Goal: Find contact information: Find contact information

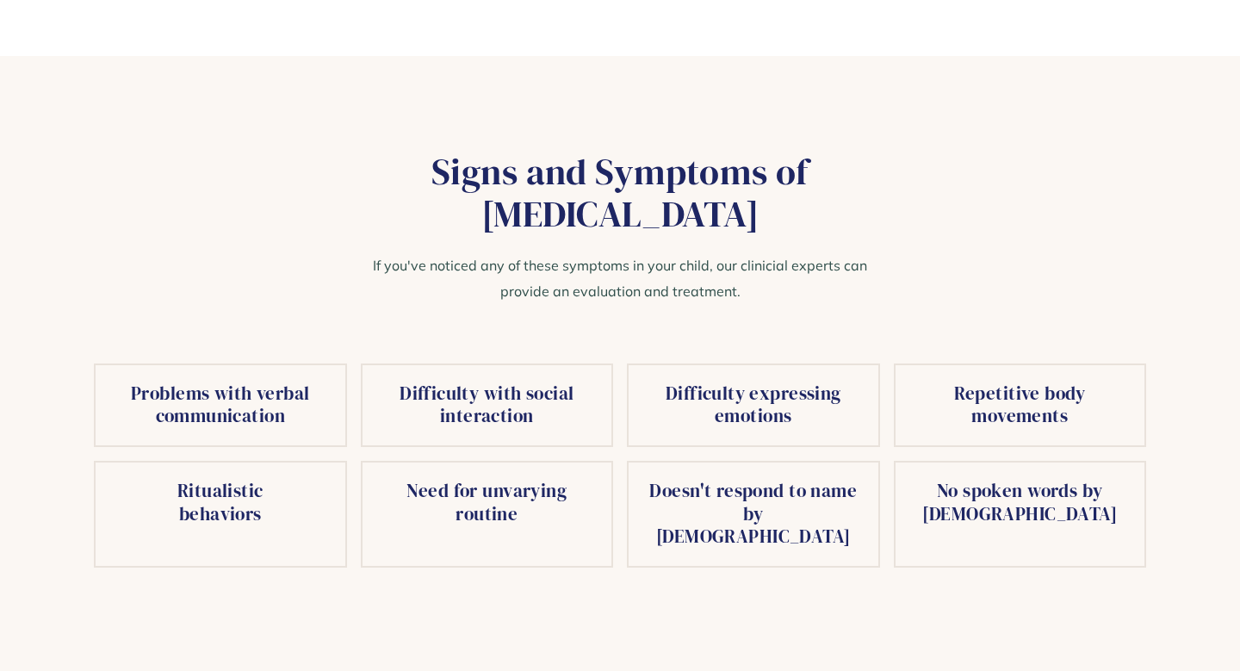
scroll to position [2675, 0]
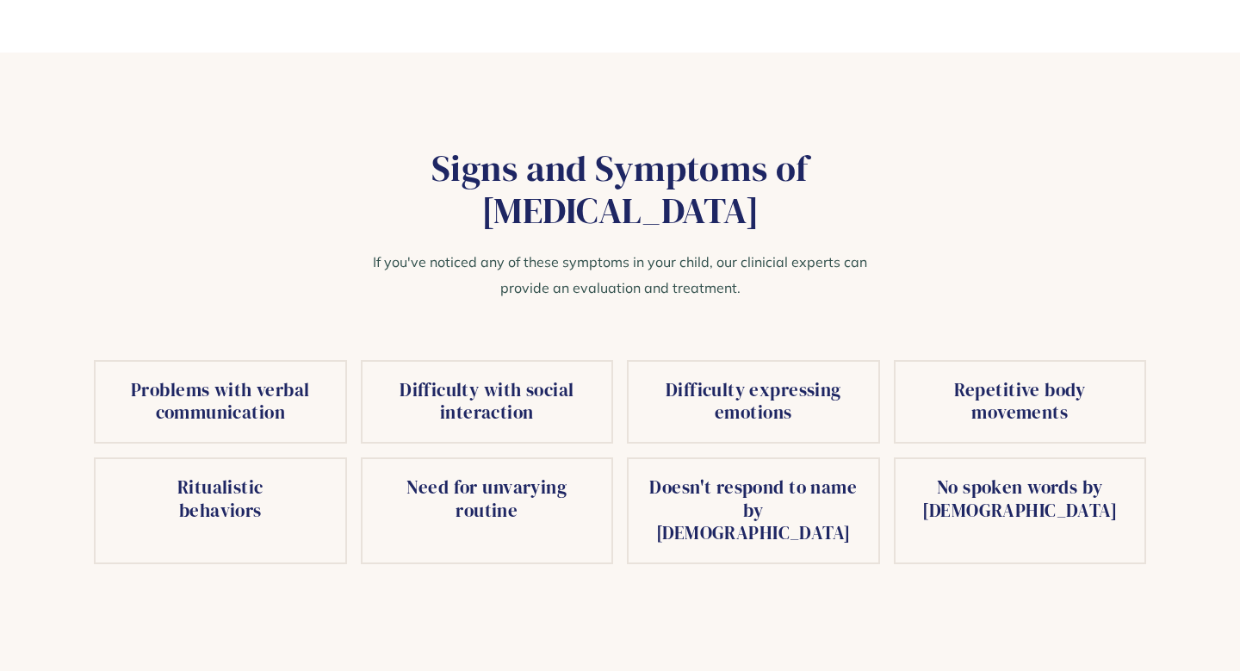
click at [819, 79] on section "Signs and Symptoms of Autism If you've noticed any of these symptoms in your ch…" at bounding box center [620, 386] width 1240 height 667
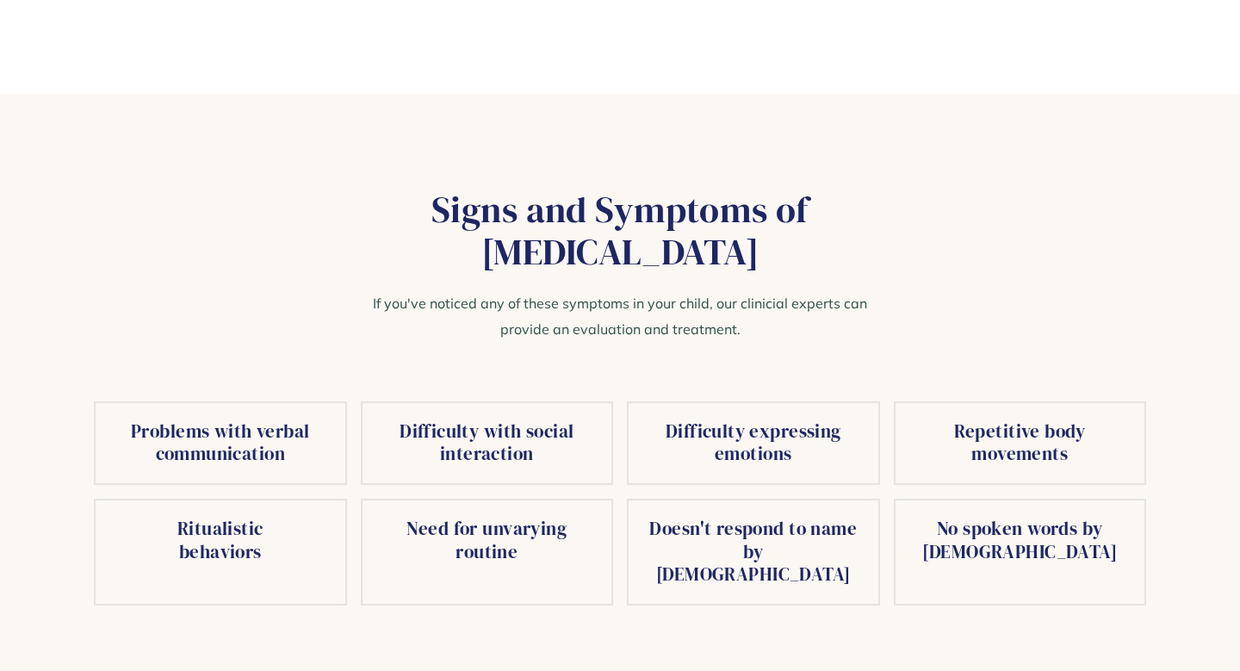
scroll to position [2635, 0]
click at [738, 419] on h4 "Difficulty expressing emotions" at bounding box center [753, 442] width 215 height 46
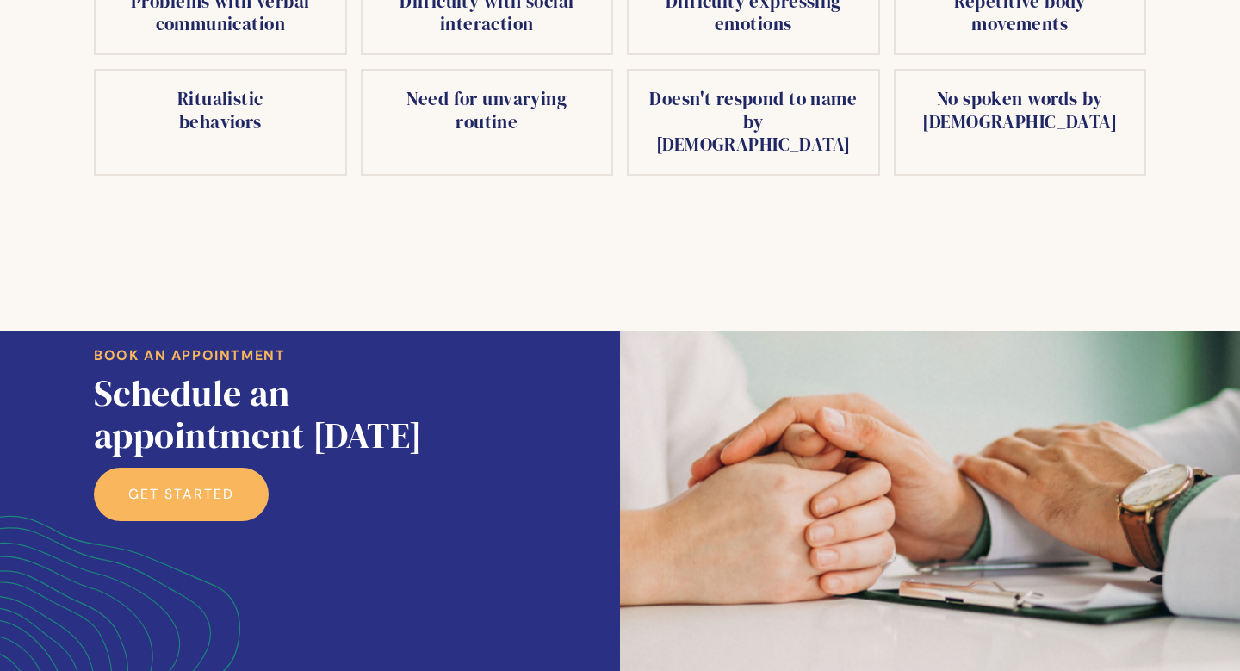
scroll to position [3125, 0]
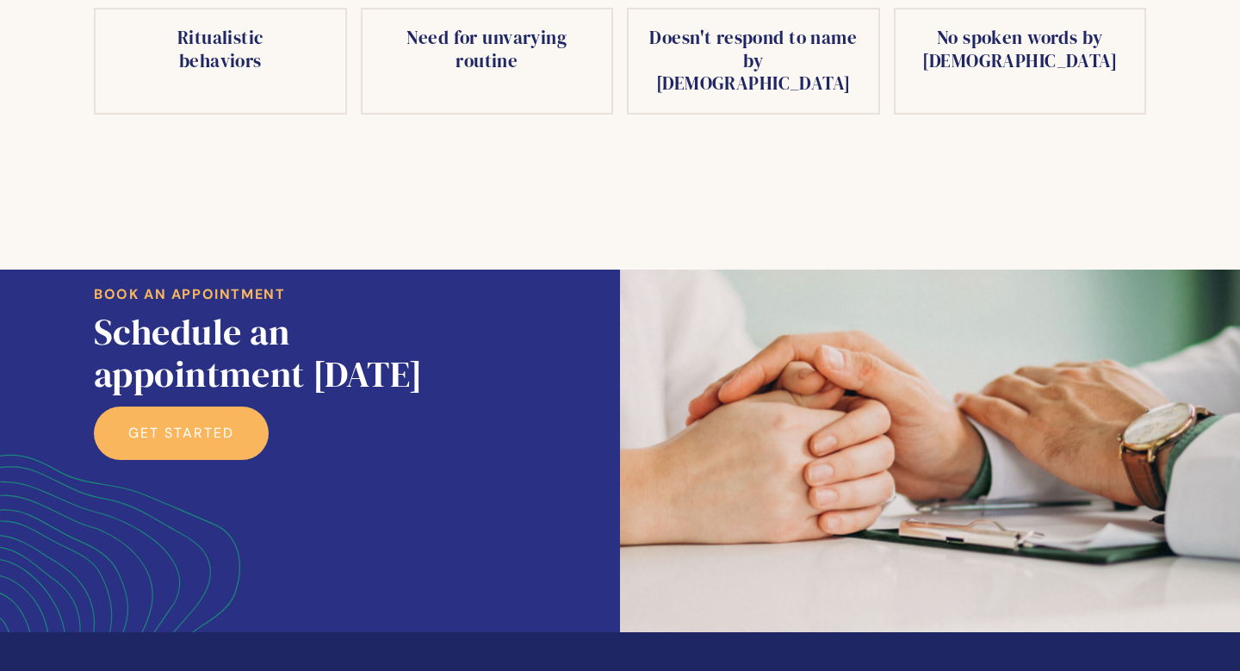
click at [234, 492] on img at bounding box center [188, 451] width 376 height 363
drag, startPoint x: 237, startPoint y: 494, endPoint x: 407, endPoint y: 411, distance: 188.8
click at [407, 411] on section "Book an appointment Schedule an appointment today get started" at bounding box center [620, 451] width 1240 height 363
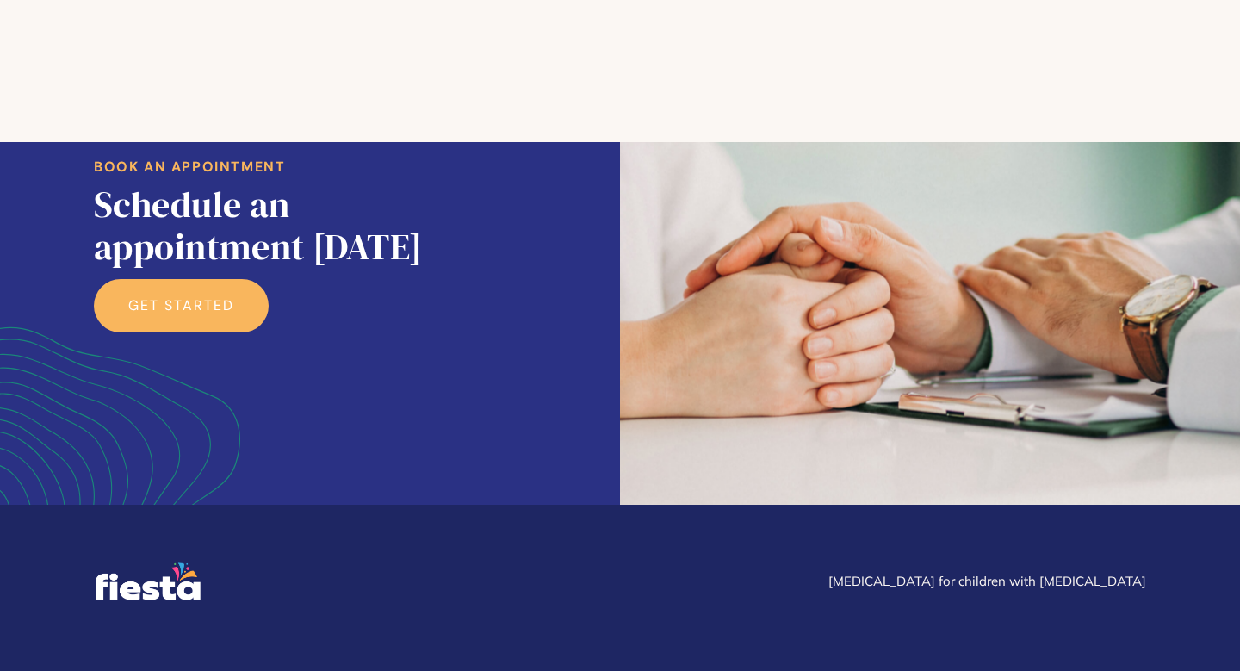
click at [1036, 571] on p "[MEDICAL_DATA] for children with [MEDICAL_DATA]" at bounding box center [988, 581] width 318 height 21
click at [159, 560] on img at bounding box center [147, 581] width 113 height 43
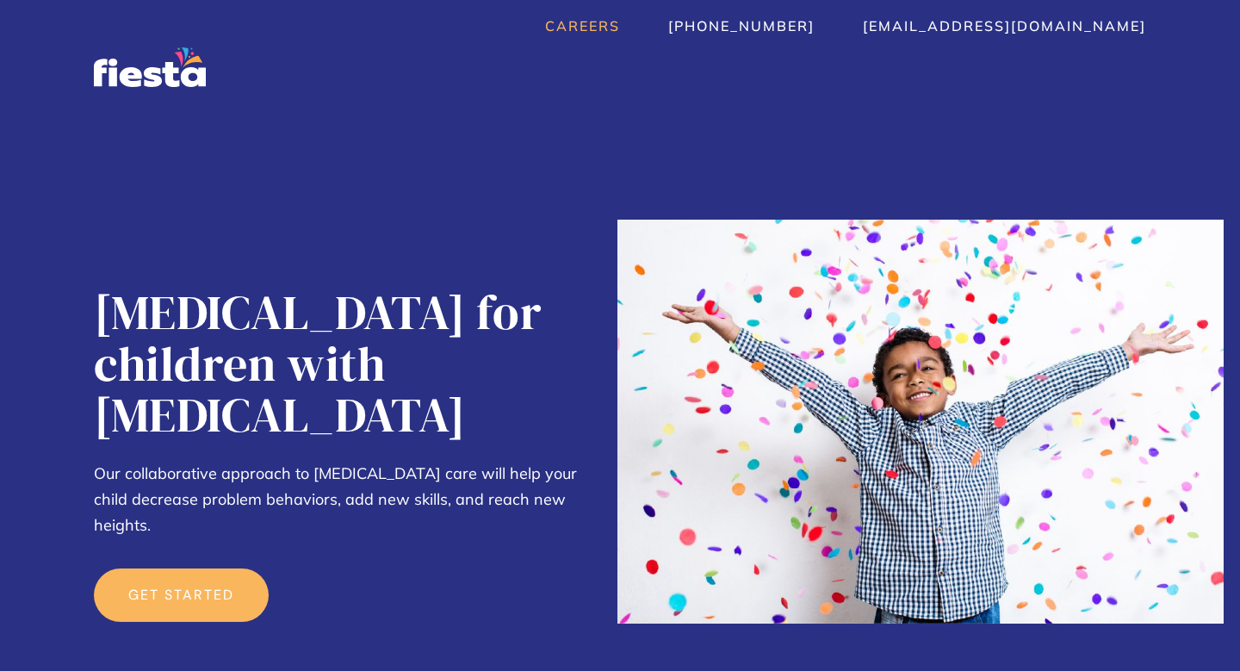
click at [620, 25] on link "Careers" at bounding box center [582, 25] width 75 height 17
click at [680, 141] on div at bounding box center [921, 421] width 606 height 632
click at [620, 34] on link "Careers" at bounding box center [582, 25] width 75 height 17
click at [815, 26] on link "[PHONE_NUMBER]" at bounding box center [741, 25] width 146 height 17
click at [1004, 27] on link "[EMAIL_ADDRESS][DOMAIN_NAME]" at bounding box center [1004, 25] width 283 height 17
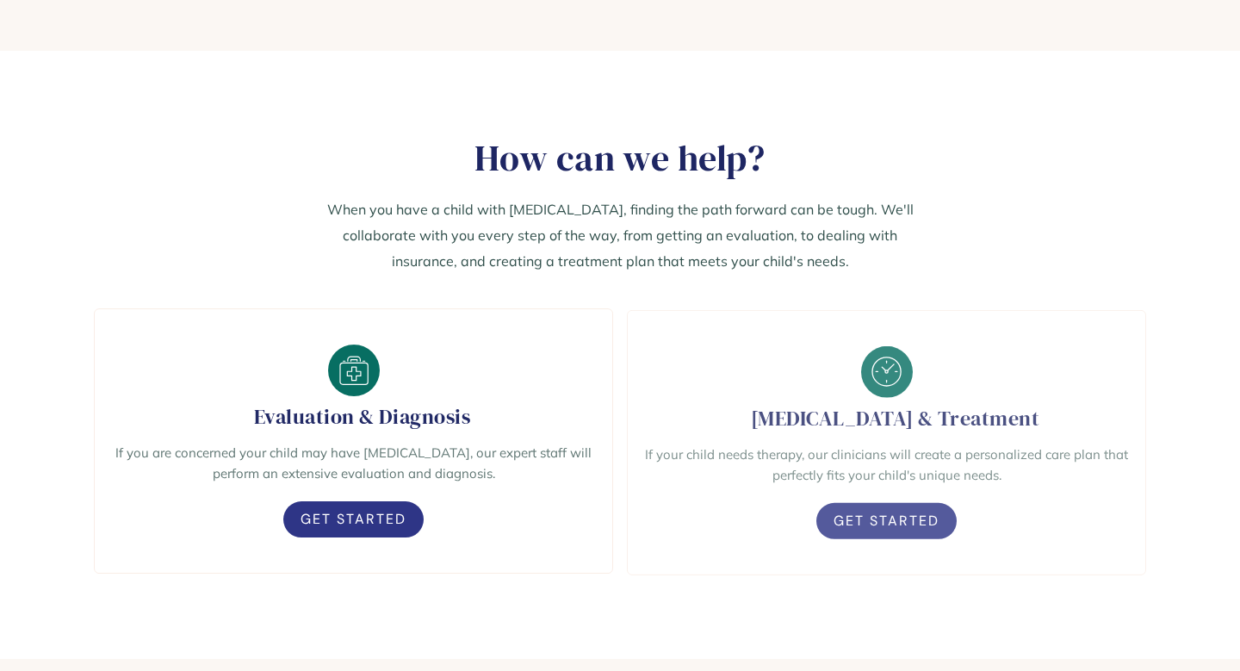
scroll to position [886, 0]
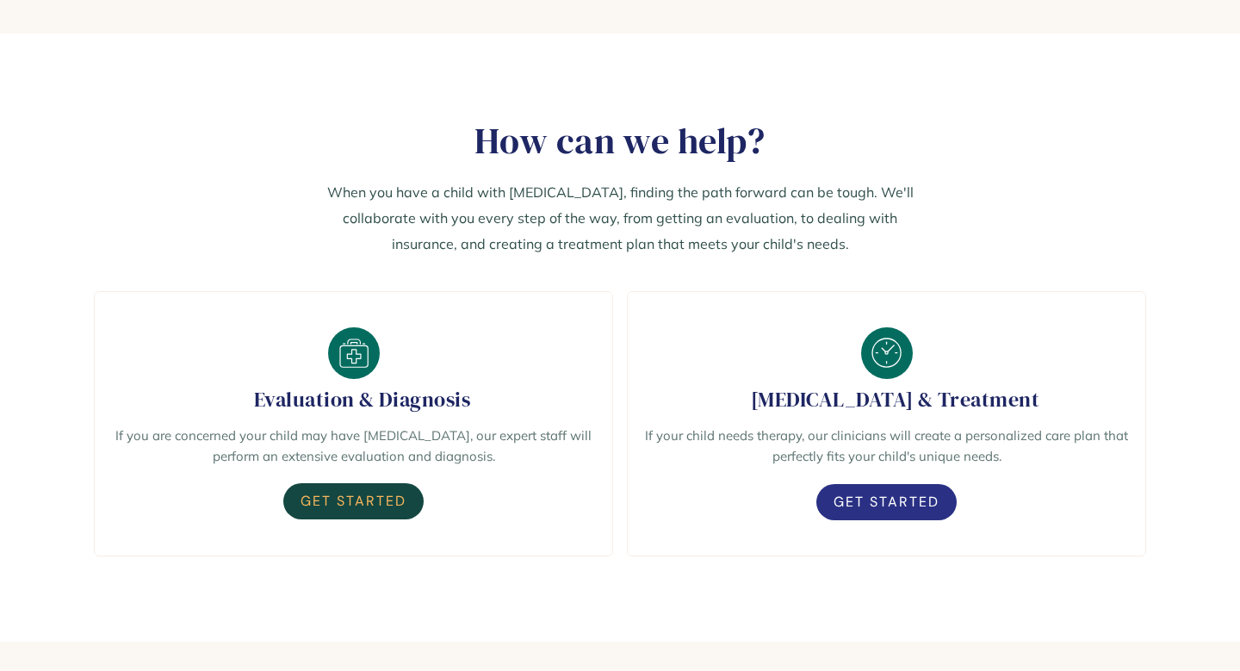
click at [382, 505] on link "Get Started" at bounding box center [353, 501] width 140 height 36
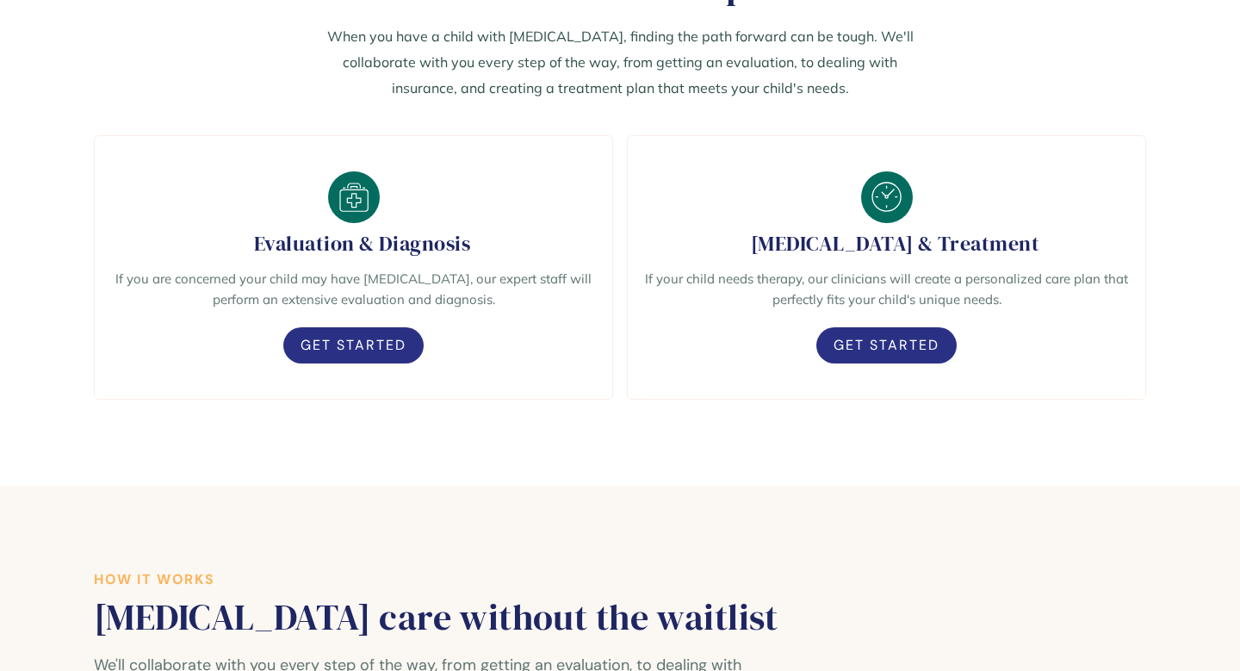
scroll to position [1028, 0]
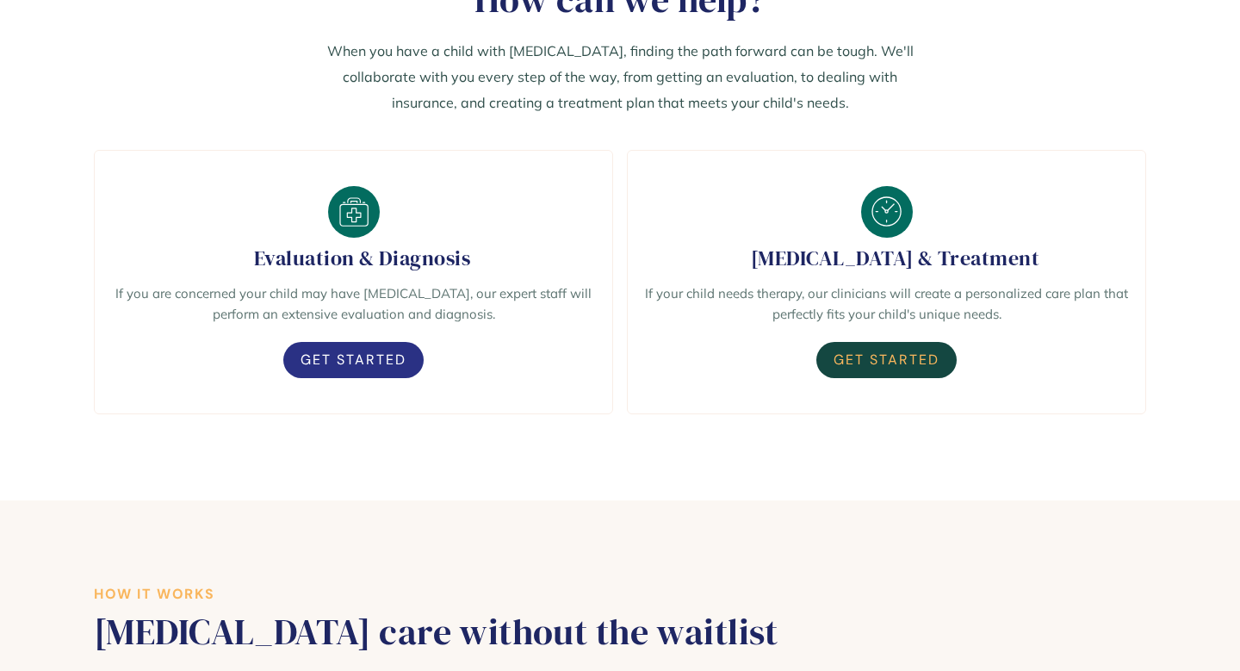
click at [898, 358] on link "Get Started" at bounding box center [887, 360] width 140 height 36
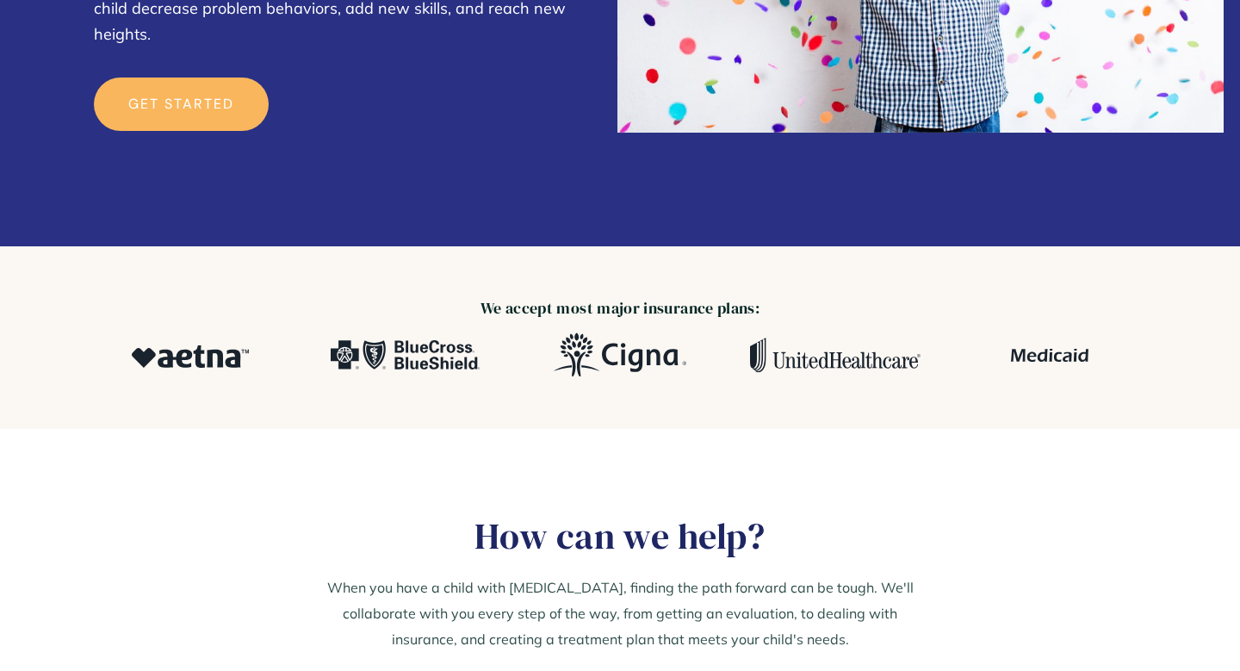
scroll to position [0, 0]
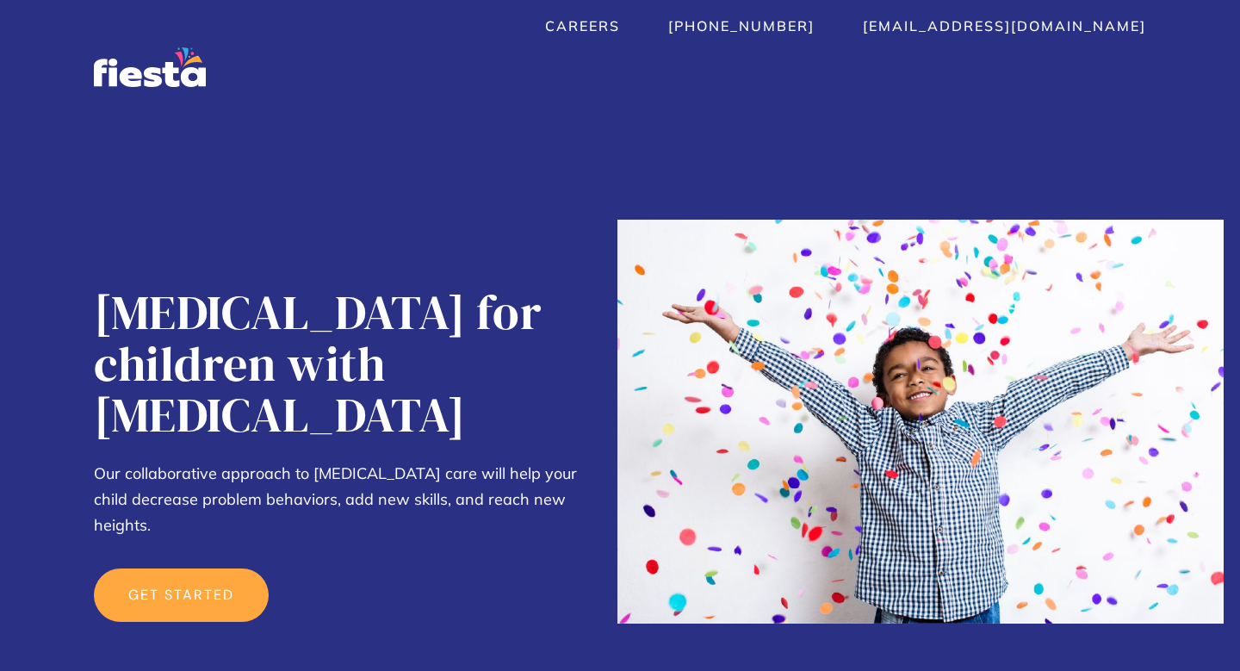
click at [177, 568] on link "get started" at bounding box center [181, 594] width 175 height 53
click at [139, 568] on link "get started" at bounding box center [181, 594] width 175 height 53
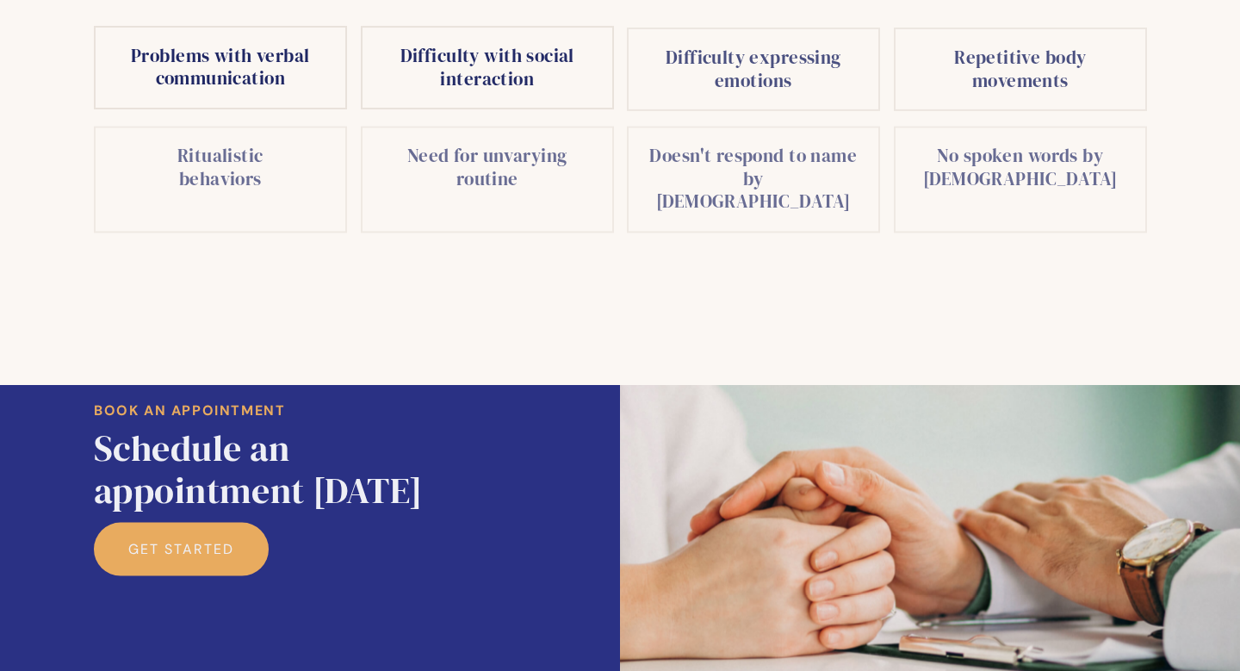
scroll to position [3252, 0]
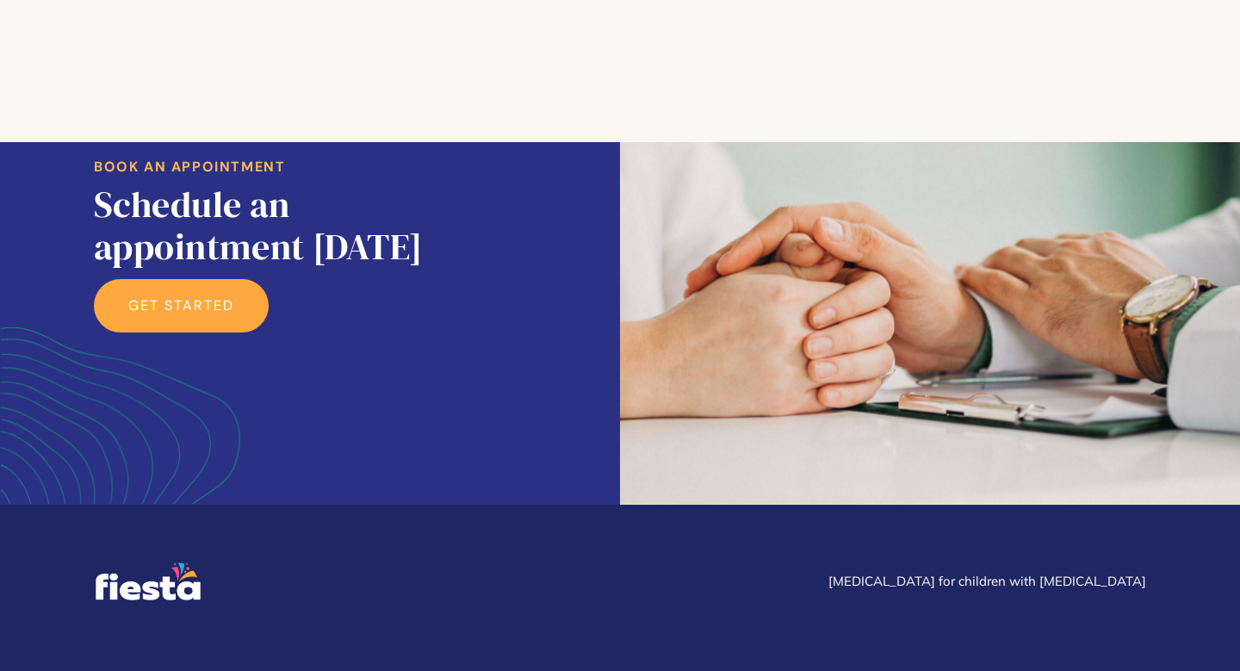
click at [196, 279] on link "get started" at bounding box center [181, 305] width 175 height 53
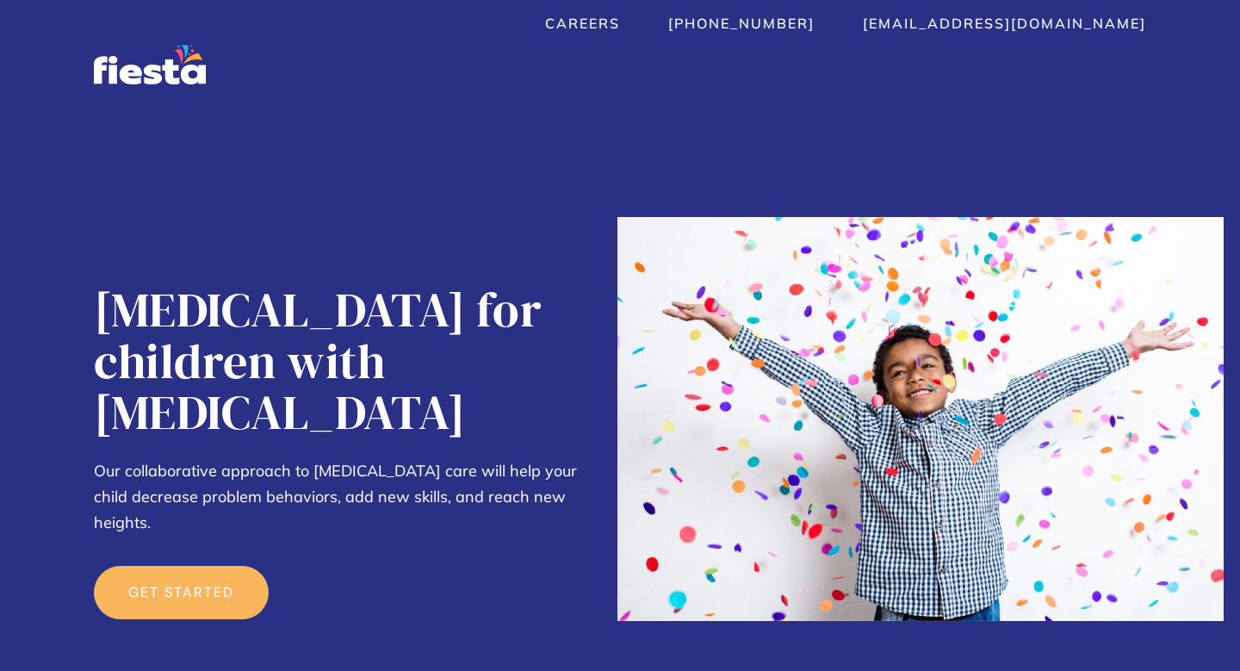
scroll to position [0, 0]
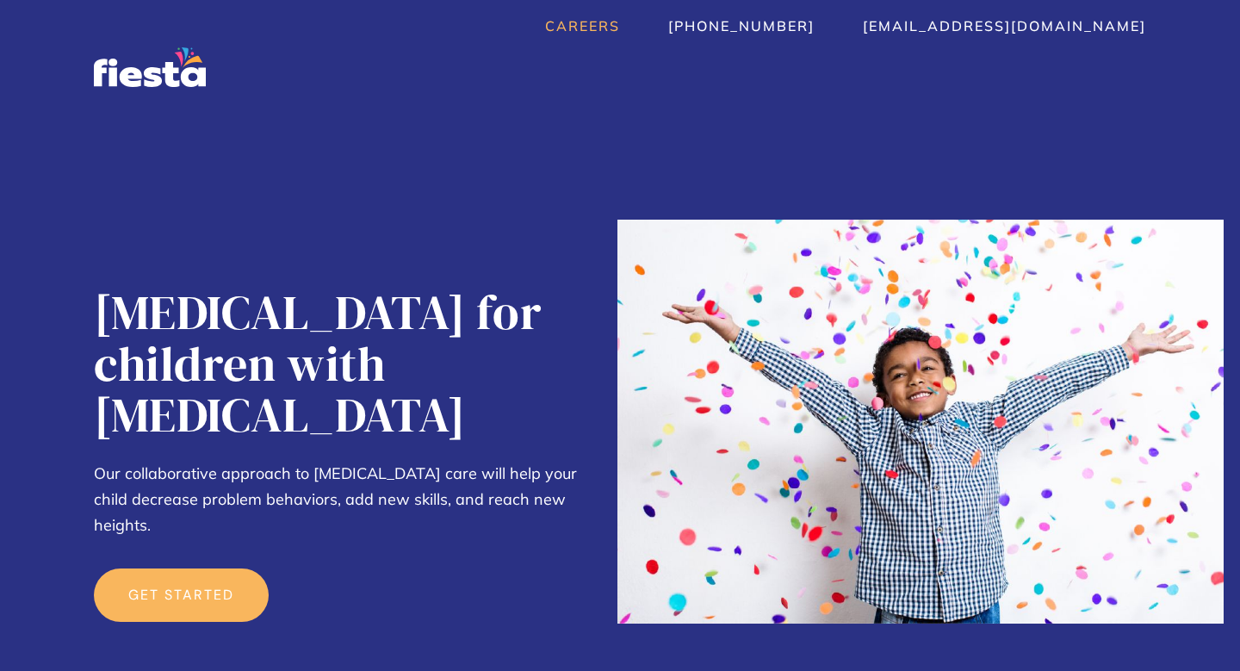
click at [620, 28] on link "Careers" at bounding box center [582, 25] width 75 height 17
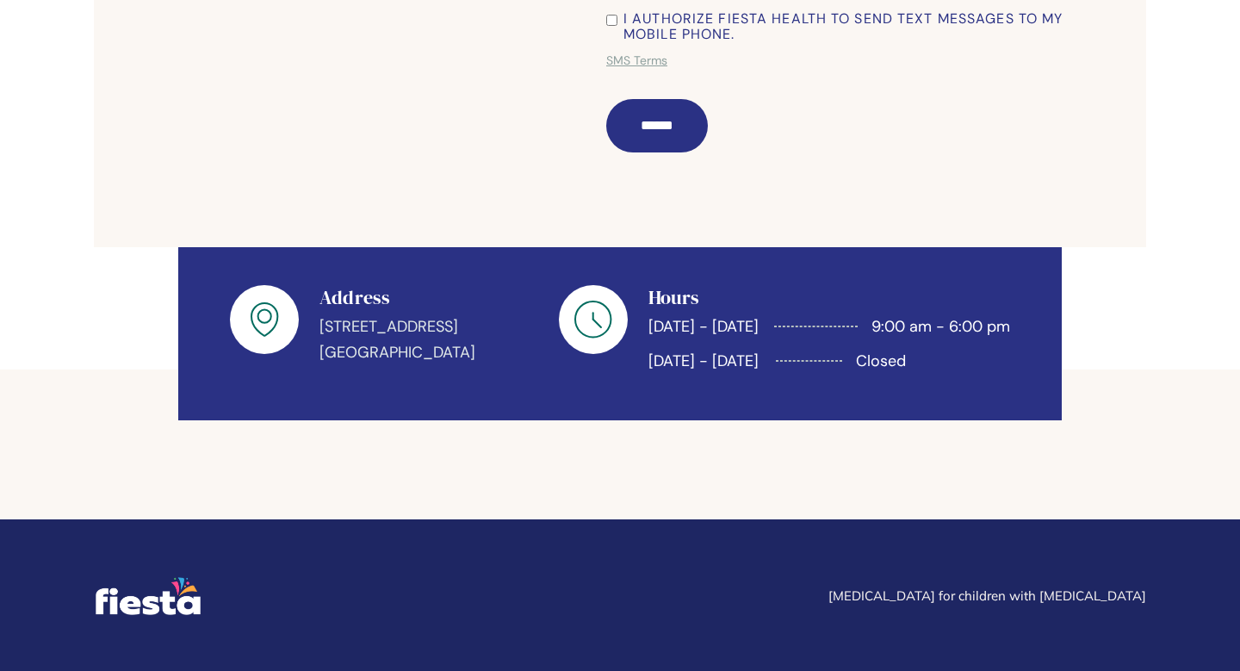
scroll to position [821, 0]
